Goal: Information Seeking & Learning: Learn about a topic

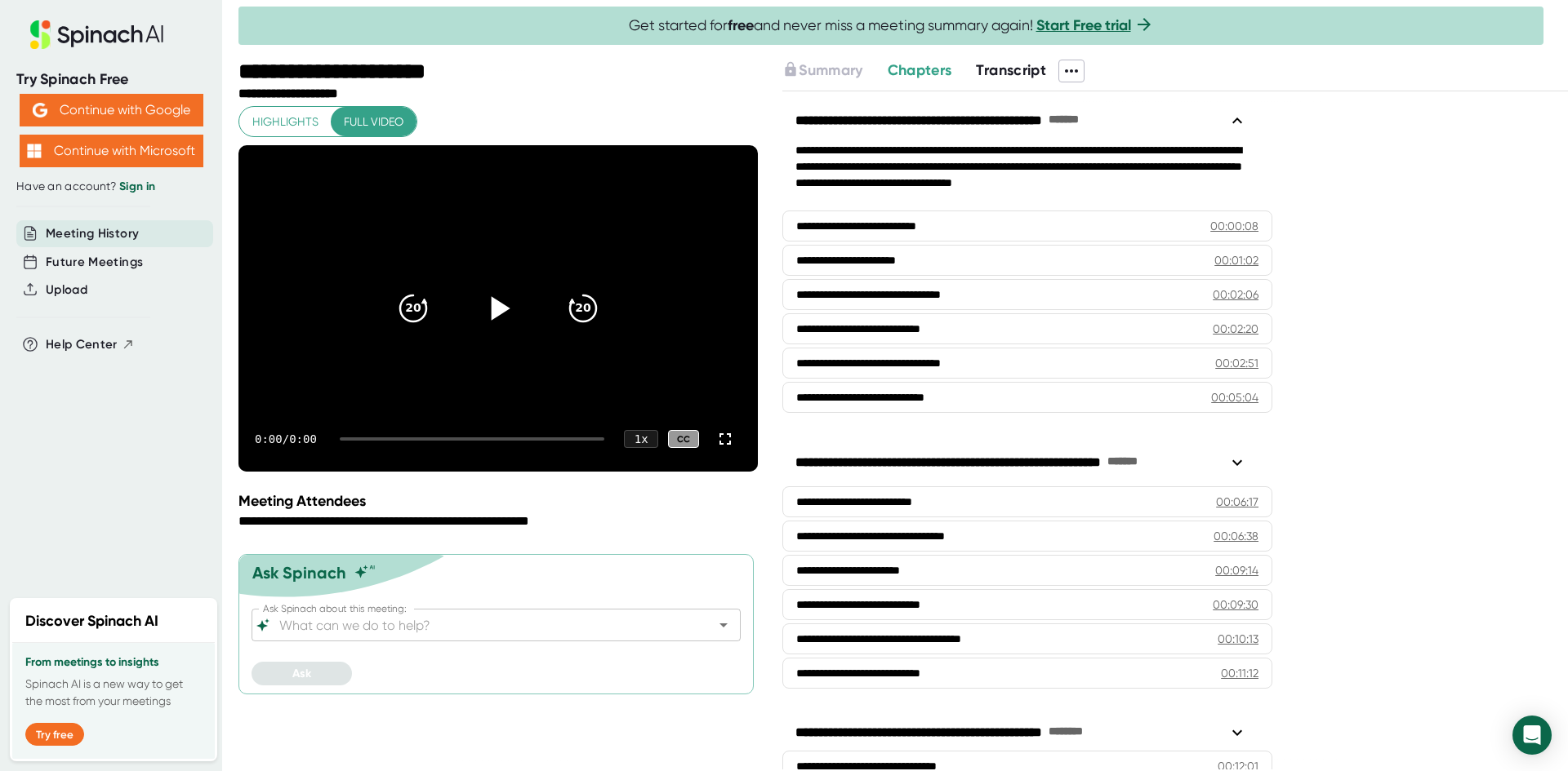
click at [498, 308] on icon at bounding box center [500, 308] width 19 height 24
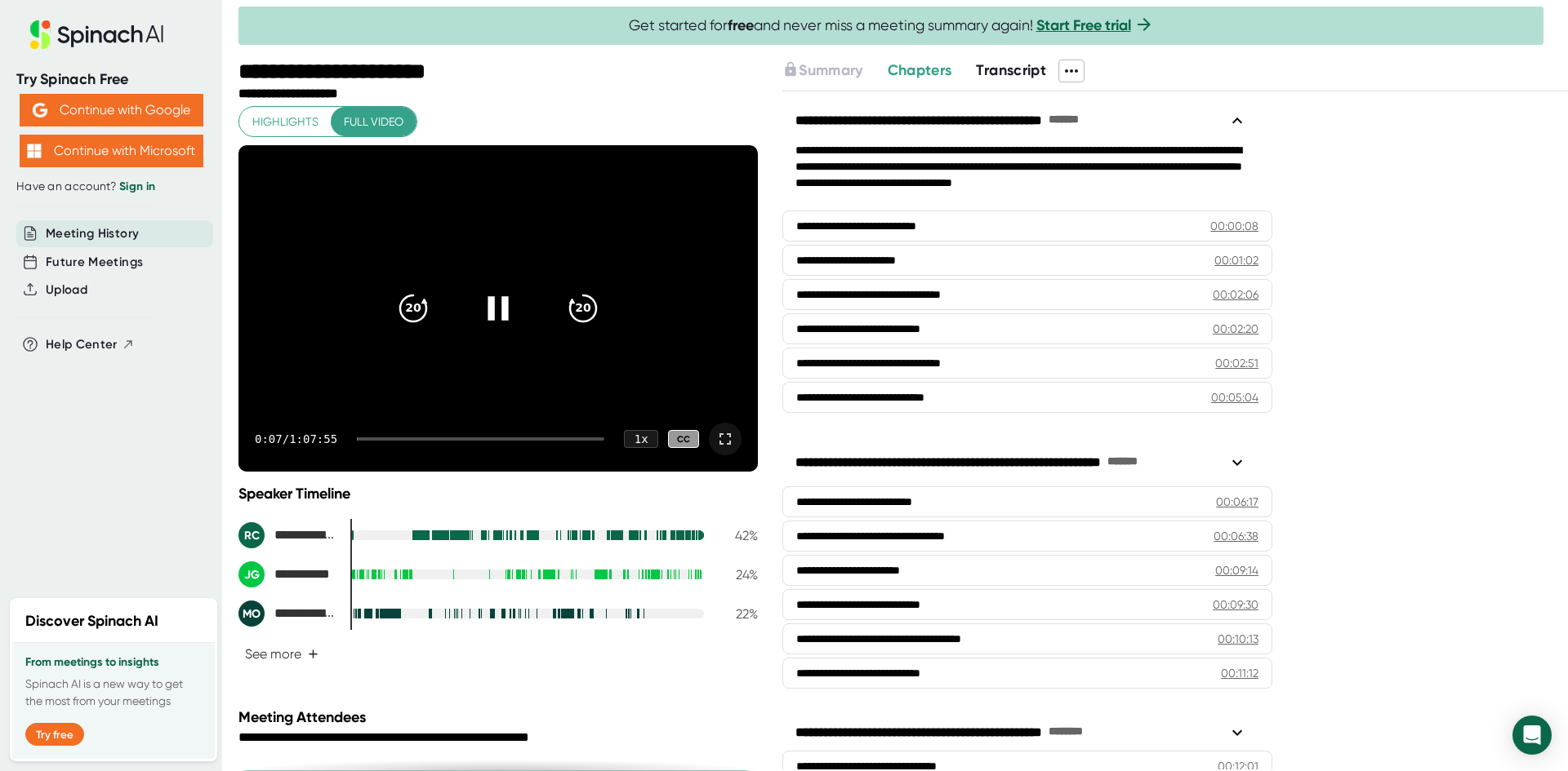
click at [719, 436] on icon at bounding box center [725, 439] width 12 height 12
click at [483, 314] on icon at bounding box center [498, 308] width 41 height 41
click at [503, 303] on icon at bounding box center [498, 308] width 41 height 41
